Goal: Task Accomplishment & Management: Use online tool/utility

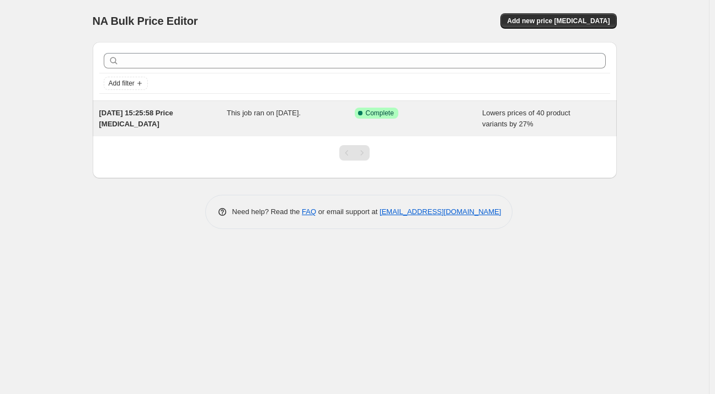
click at [422, 108] on div "Success Complete Complete" at bounding box center [410, 113] width 111 height 11
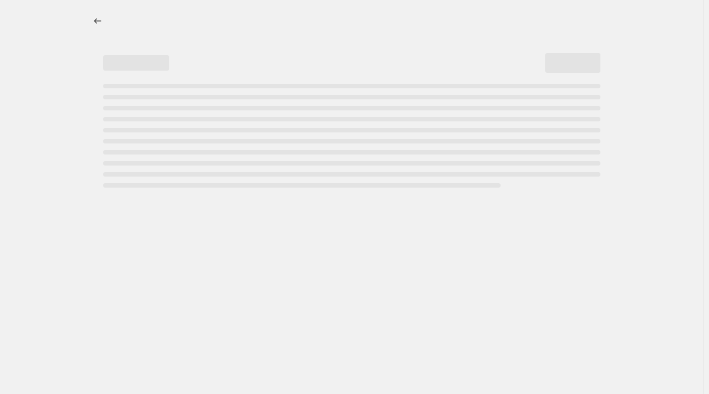
select select "percentage"
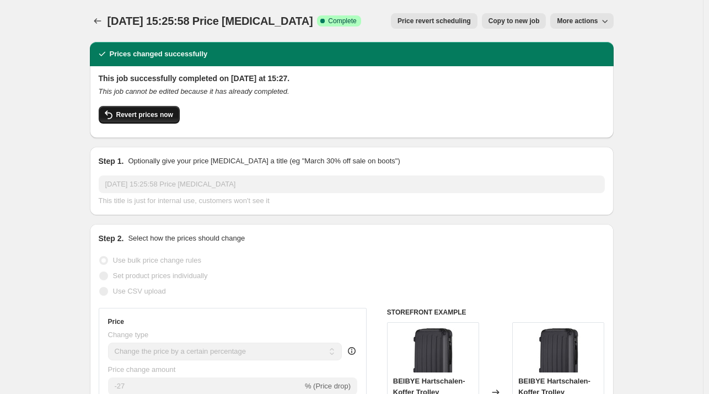
click at [127, 112] on span "Revert prices now" at bounding box center [144, 114] width 57 height 9
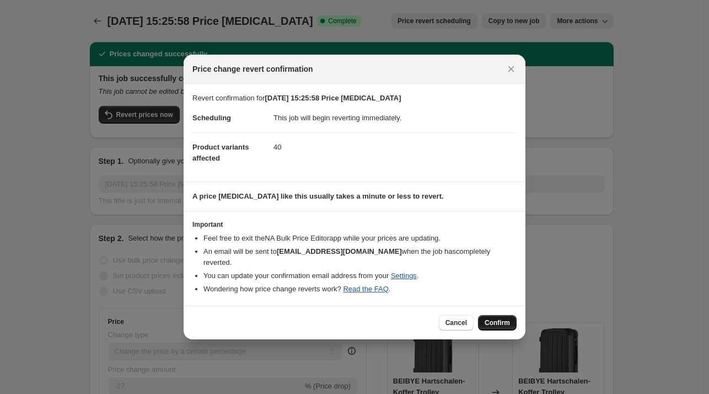
click at [499, 318] on span "Confirm" at bounding box center [497, 322] width 25 height 9
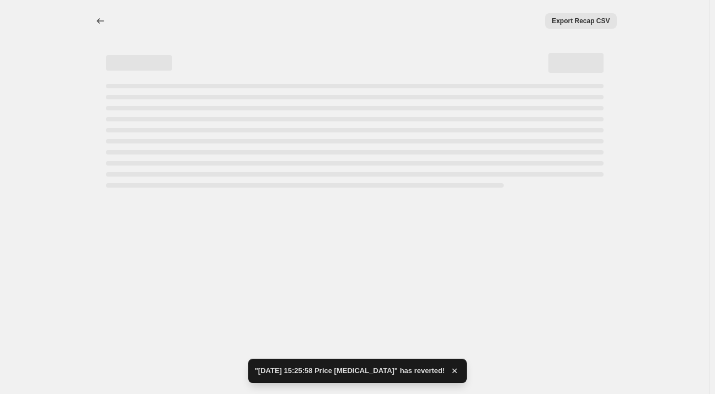
select select "percentage"
